Goal: Transaction & Acquisition: Purchase product/service

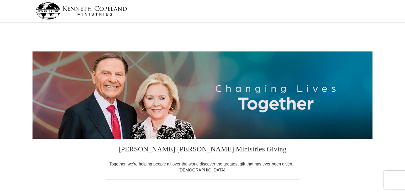
select select "GA"
drag, startPoint x: 407, startPoint y: 31, endPoint x: 407, endPoint y: 39, distance: 8.1
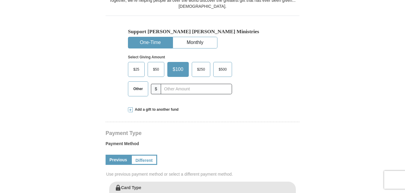
scroll to position [165, 0]
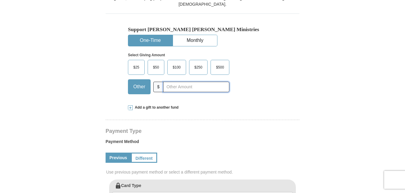
click at [187, 87] on input "text" at bounding box center [196, 86] width 66 height 10
type input "35.00"
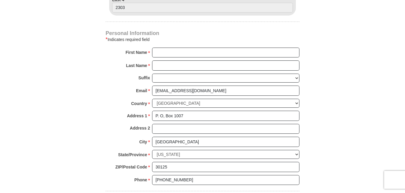
scroll to position [367, 0]
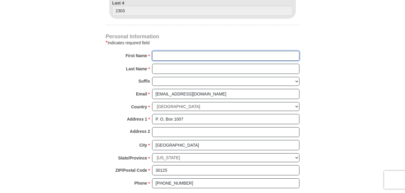
click at [204, 57] on input "First Name *" at bounding box center [225, 56] width 147 height 10
type input "Roger Hutchins Minis"
click at [196, 68] on input "Last Name *" at bounding box center [225, 69] width 147 height 10
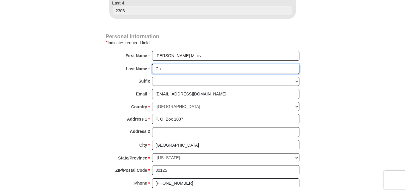
type input "C"
click at [198, 56] on input "Roger Hutchins Minis" at bounding box center [225, 56] width 147 height 10
click at [180, 69] on input "Last Name *" at bounding box center [225, 69] width 147 height 10
click at [187, 57] on input "Roger Hutchins" at bounding box center [225, 56] width 147 height 10
type input "Roger"
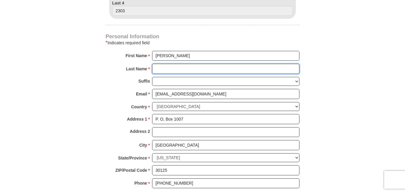
click at [180, 68] on input "Last Name *" at bounding box center [225, 69] width 147 height 10
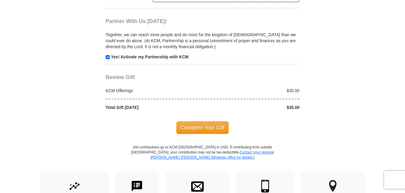
scroll to position [554, 0]
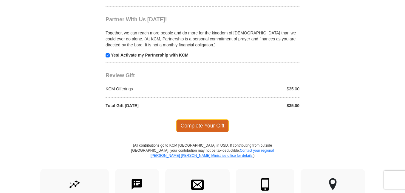
type input "Hutchins Ministries"
click at [214, 126] on span "Complete Your Gift" at bounding box center [202, 125] width 53 height 13
